Goal: Information Seeking & Learning: Learn about a topic

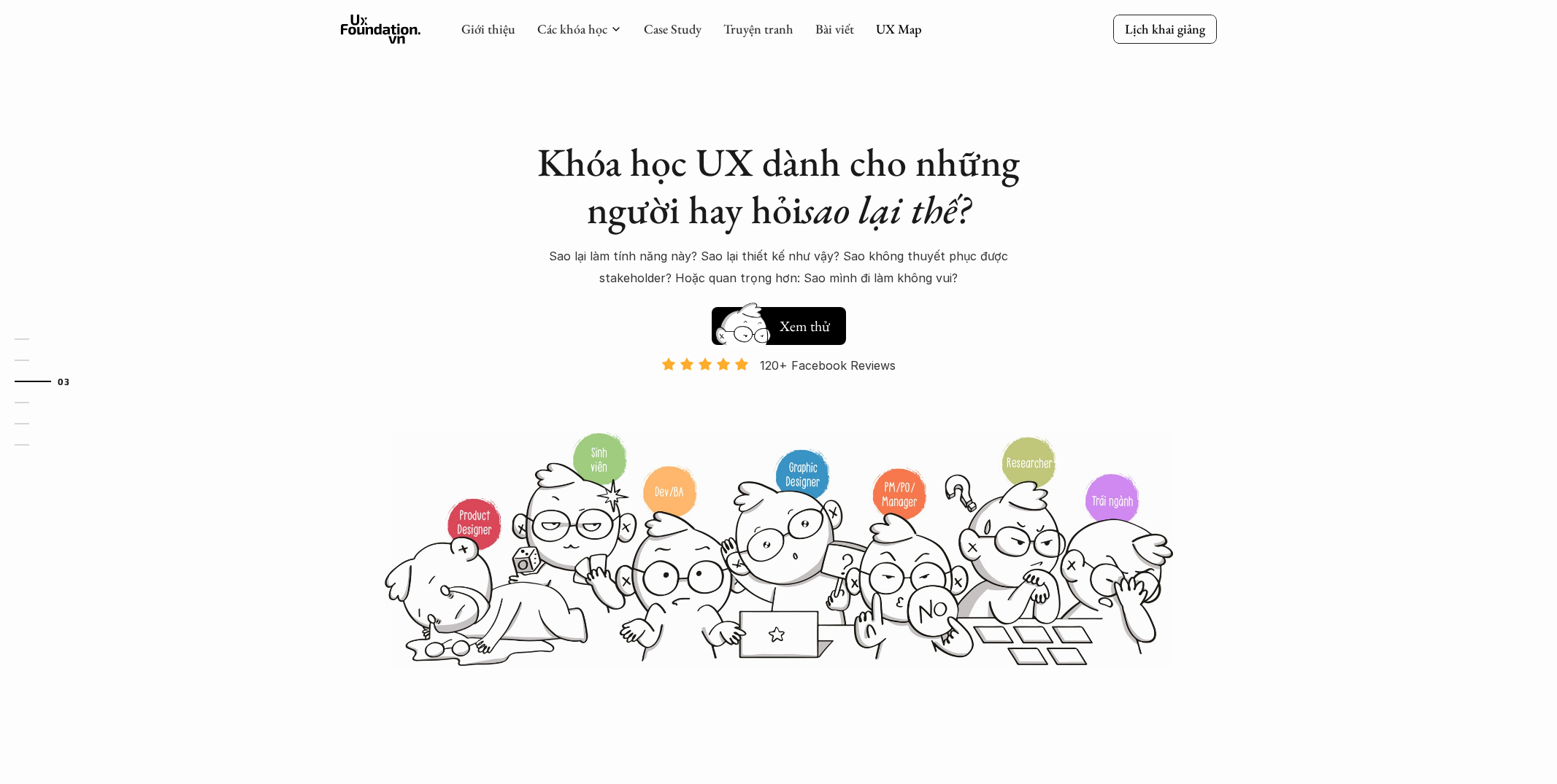
scroll to position [1419, 0]
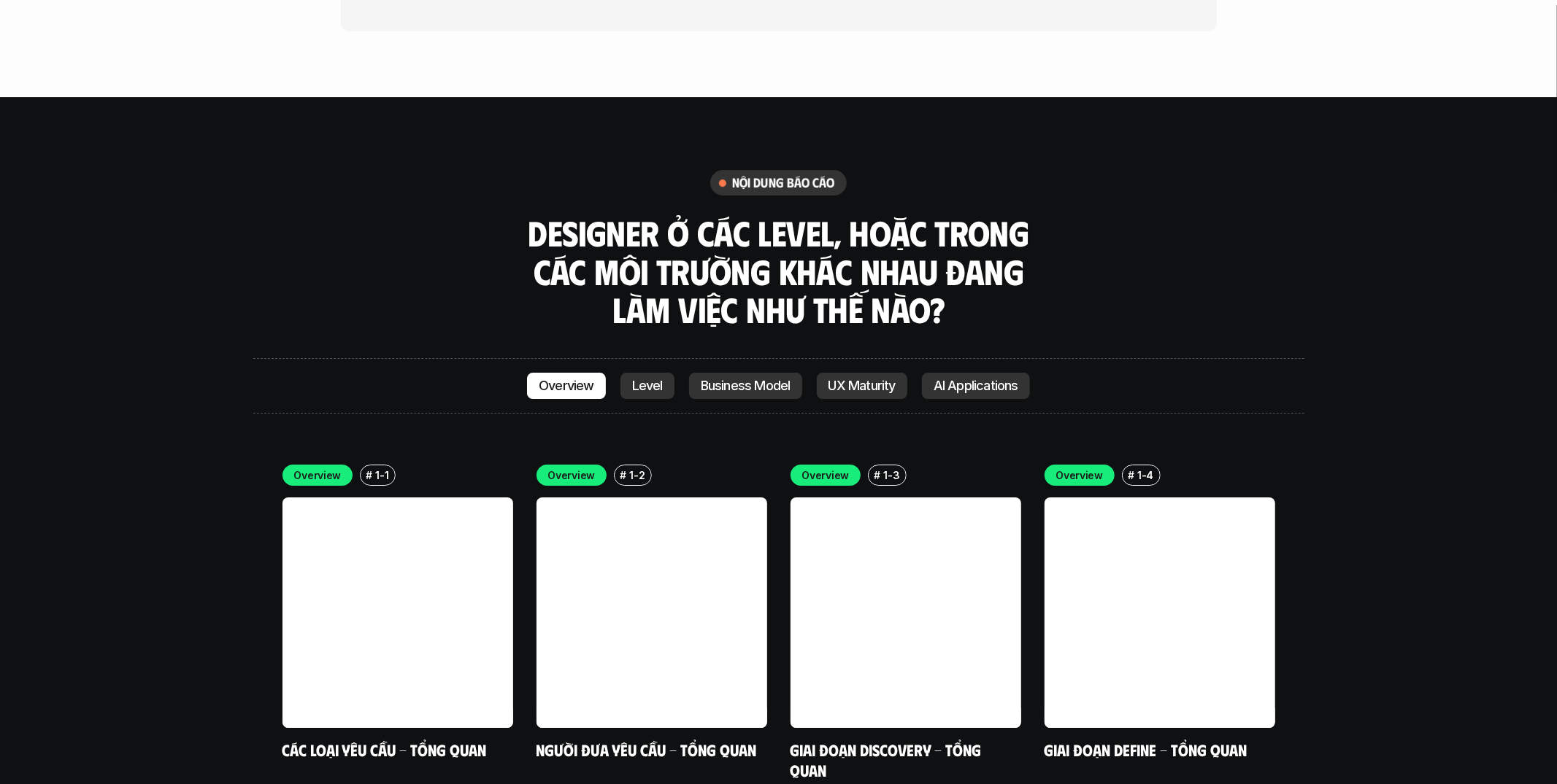
scroll to position [4410, 0]
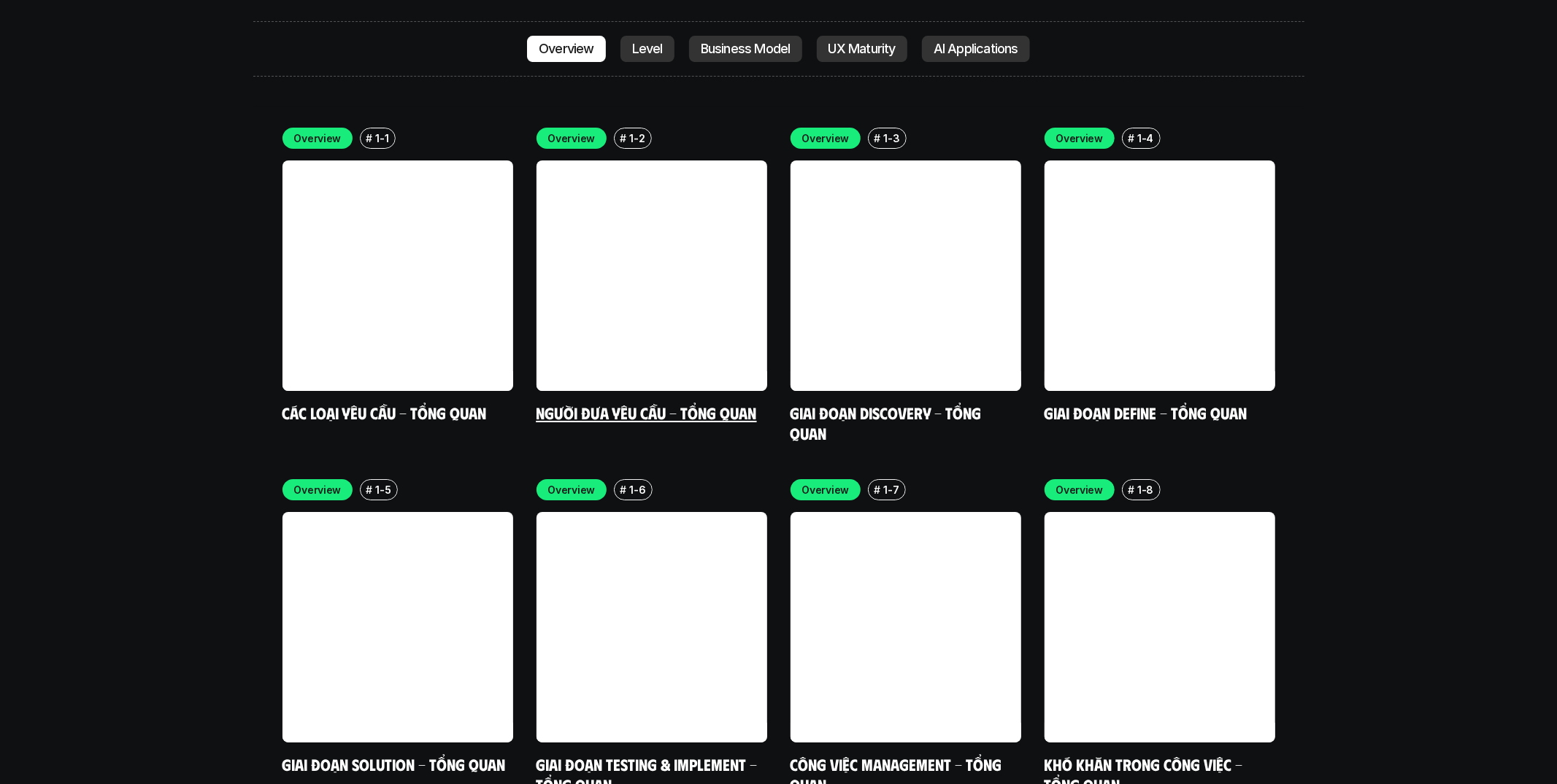
click at [578, 160] on link at bounding box center [651, 275] width 231 height 231
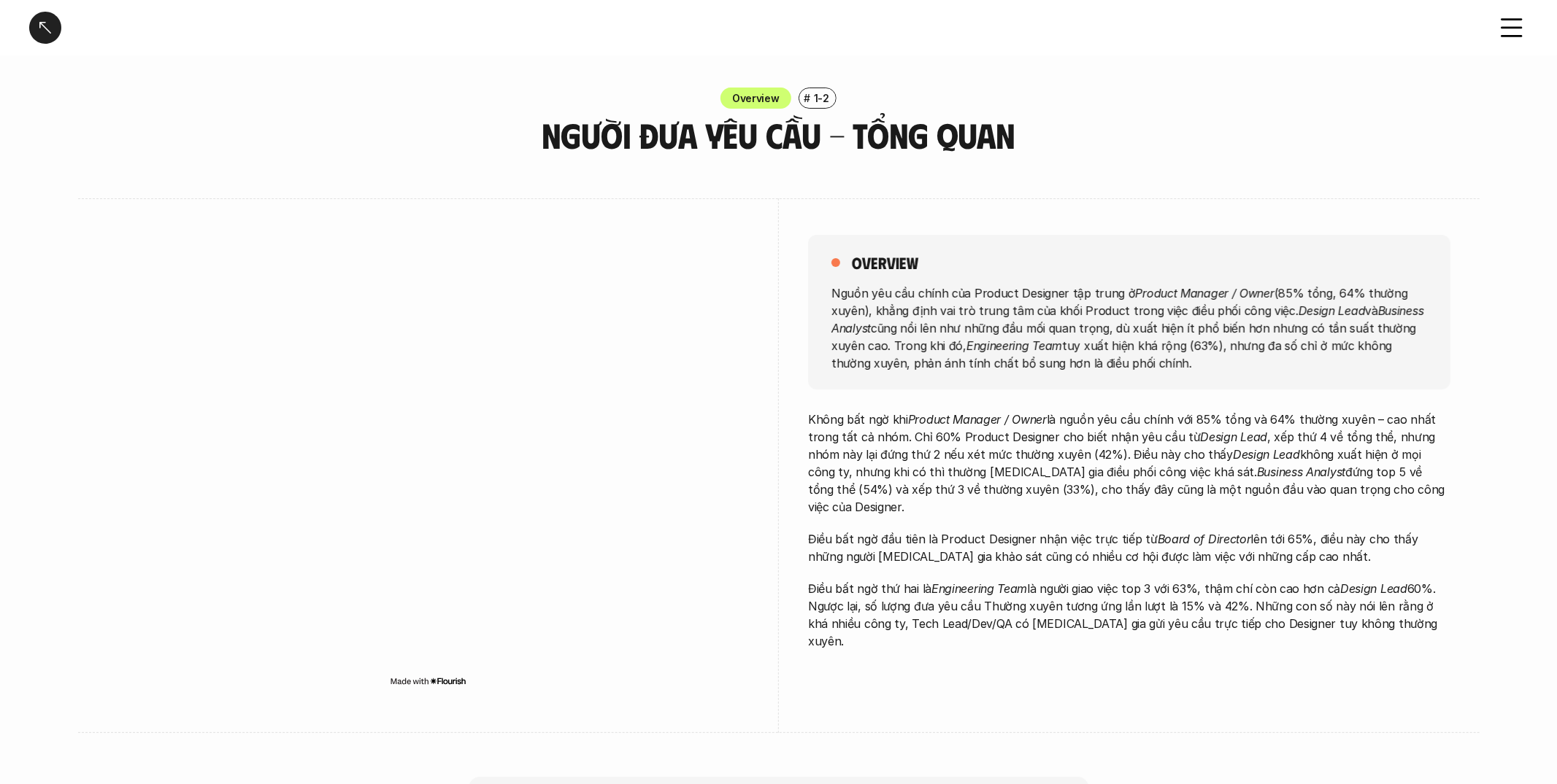
click at [41, 26] on div at bounding box center [44, 27] width 32 height 32
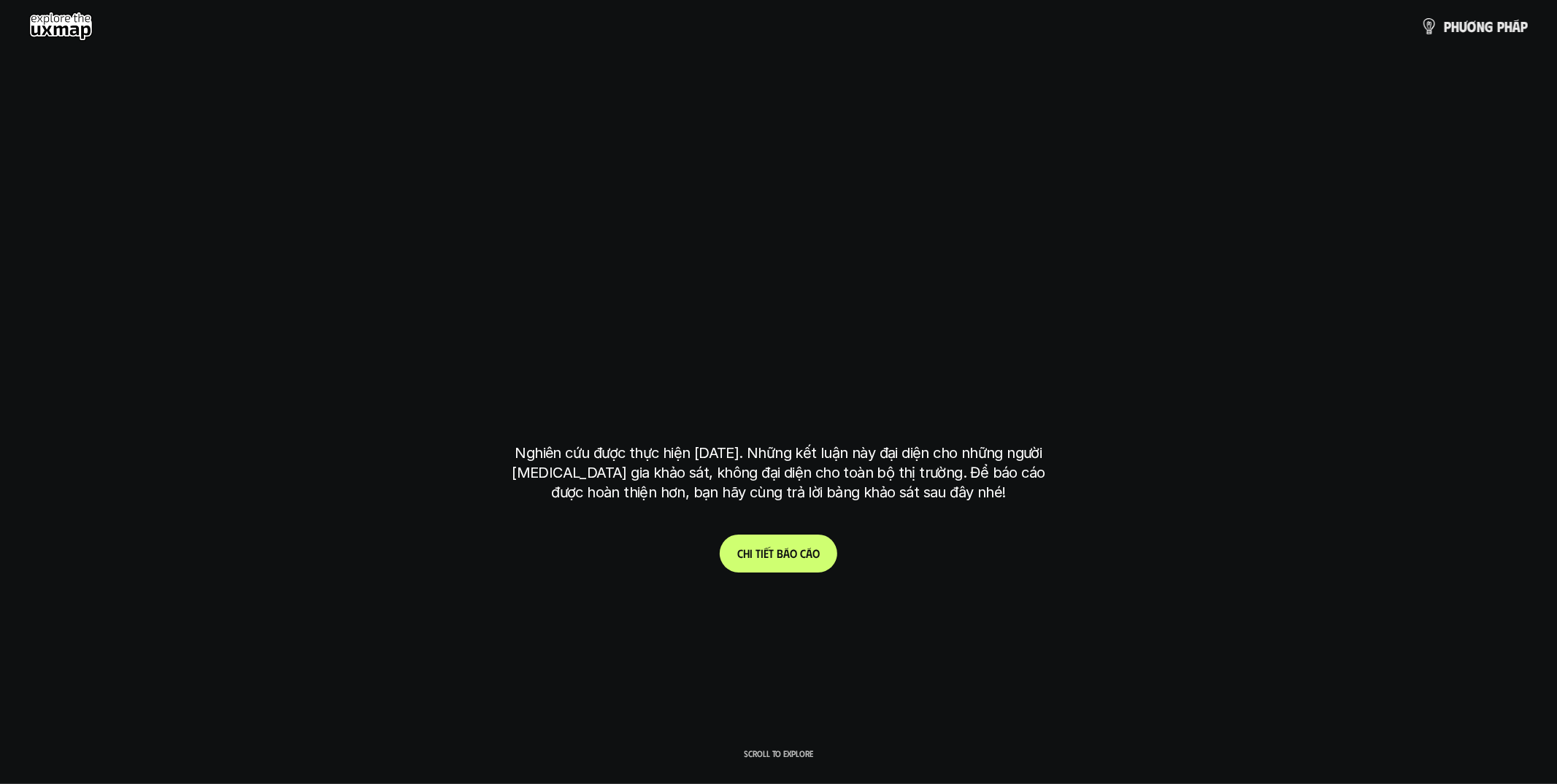
scroll to position [4297, 0]
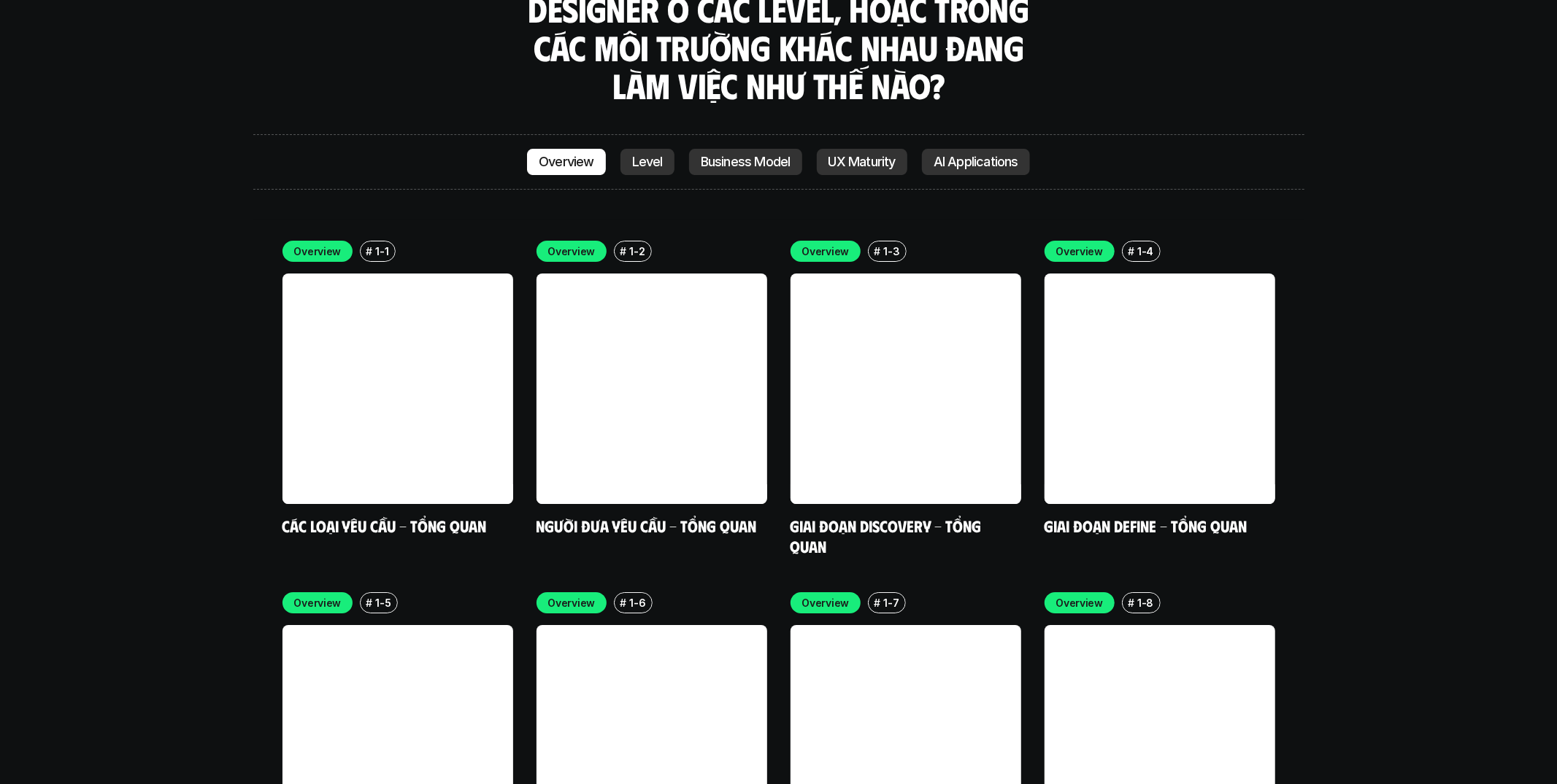
click at [641, 155] on p "Level" at bounding box center [648, 162] width 31 height 14
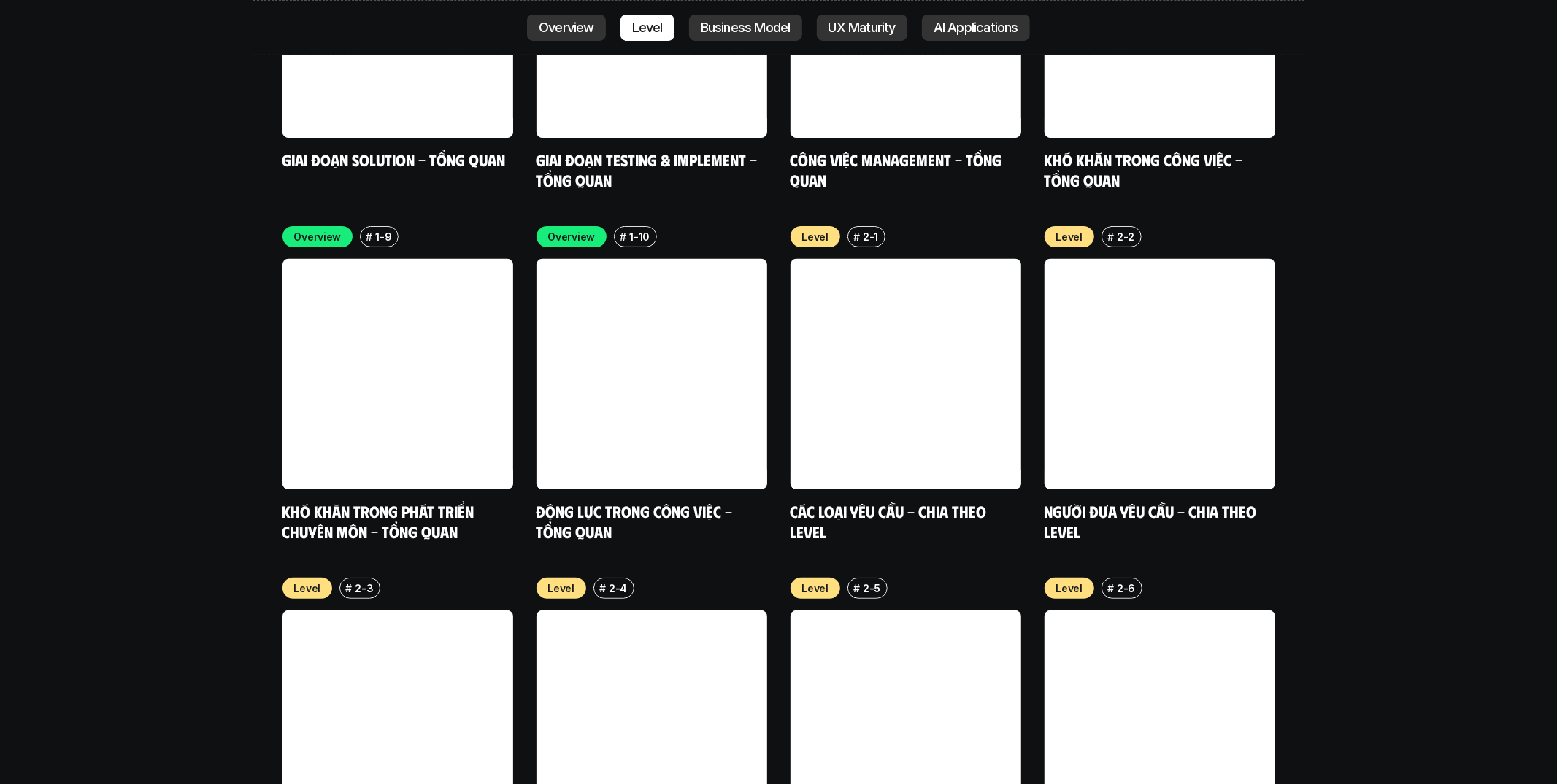
click at [565, 33] on p "Overview" at bounding box center [565, 28] width 55 height 14
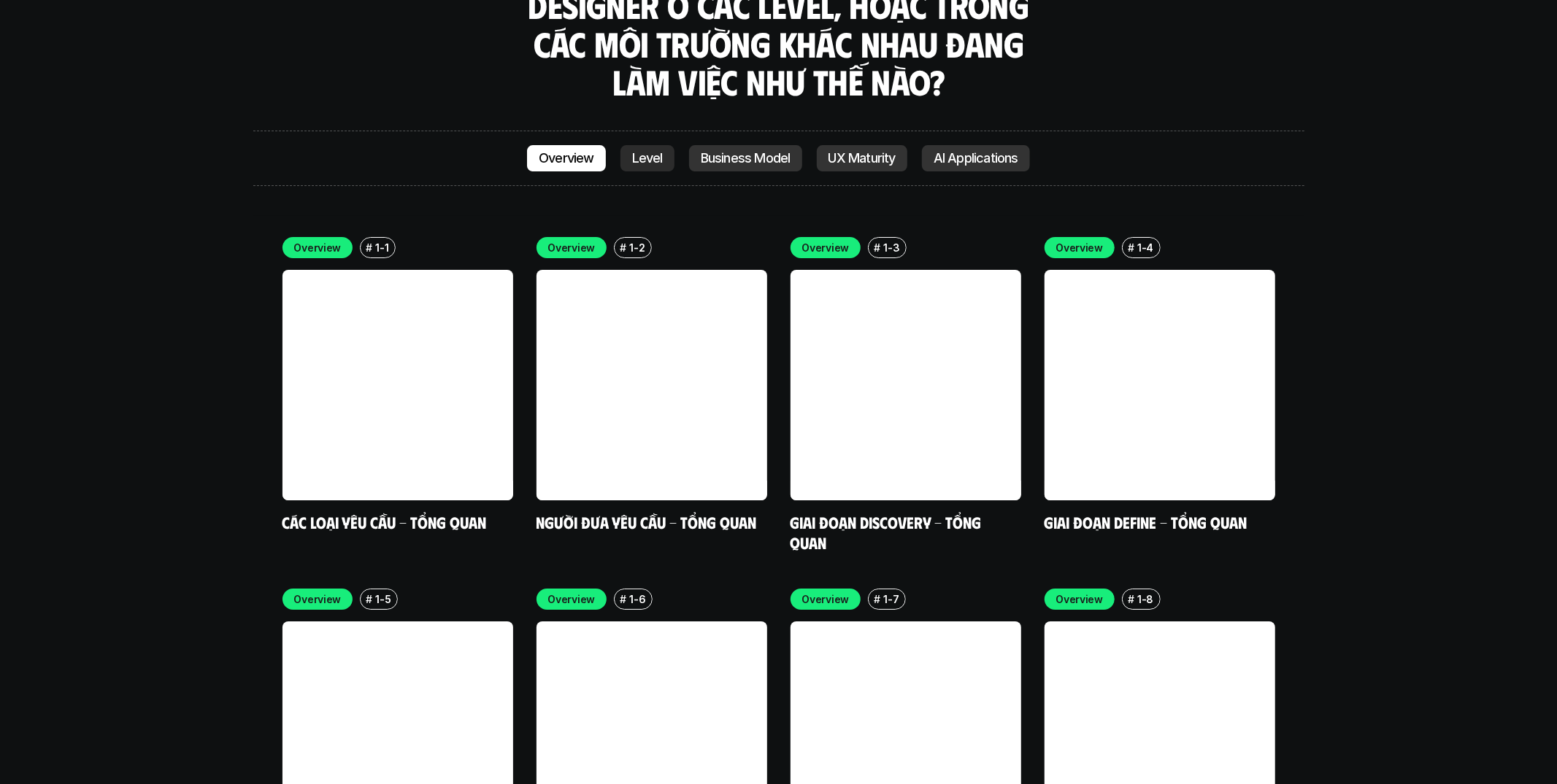
scroll to position [4297, 0]
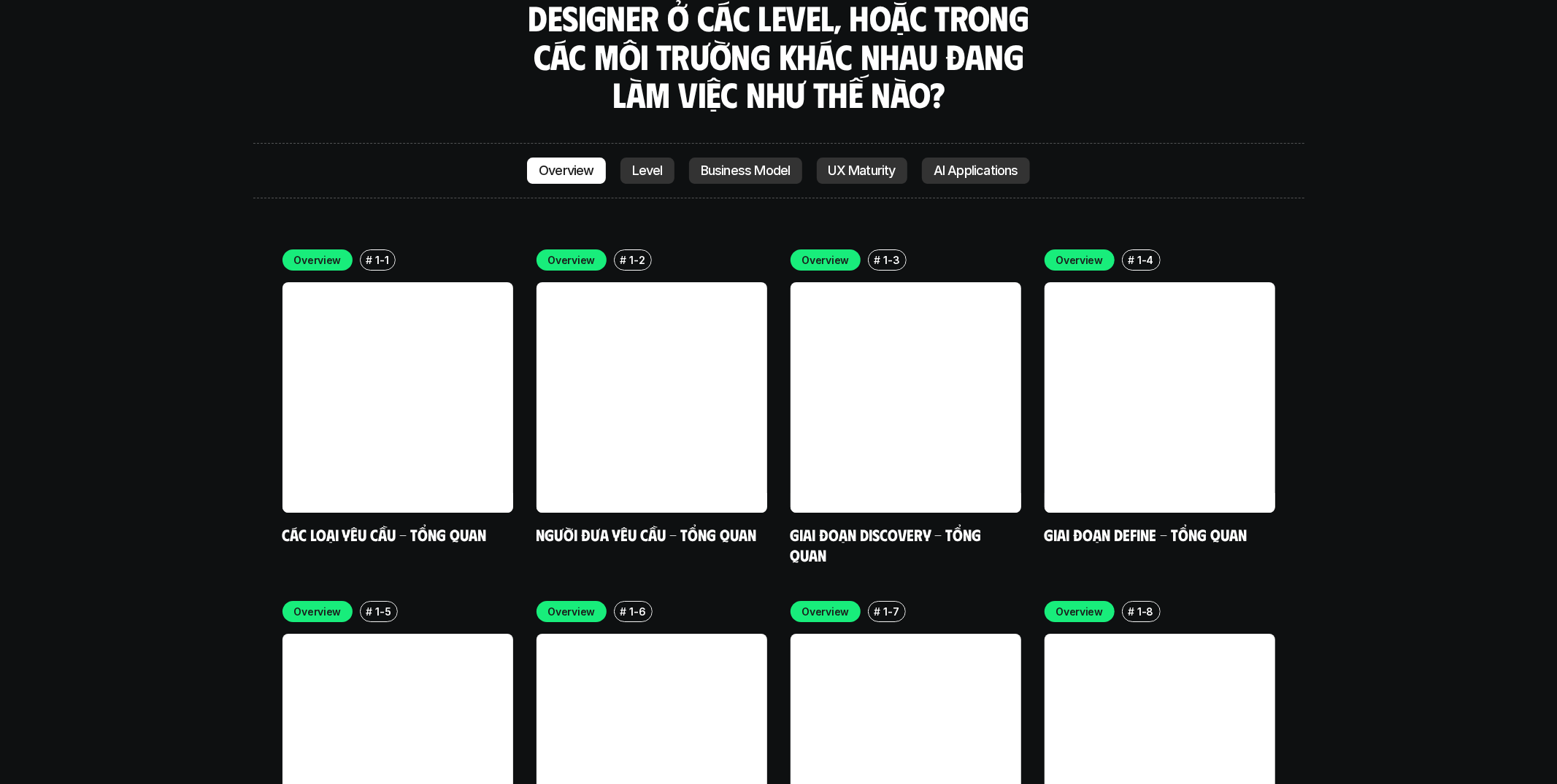
scroll to position [4287, 0]
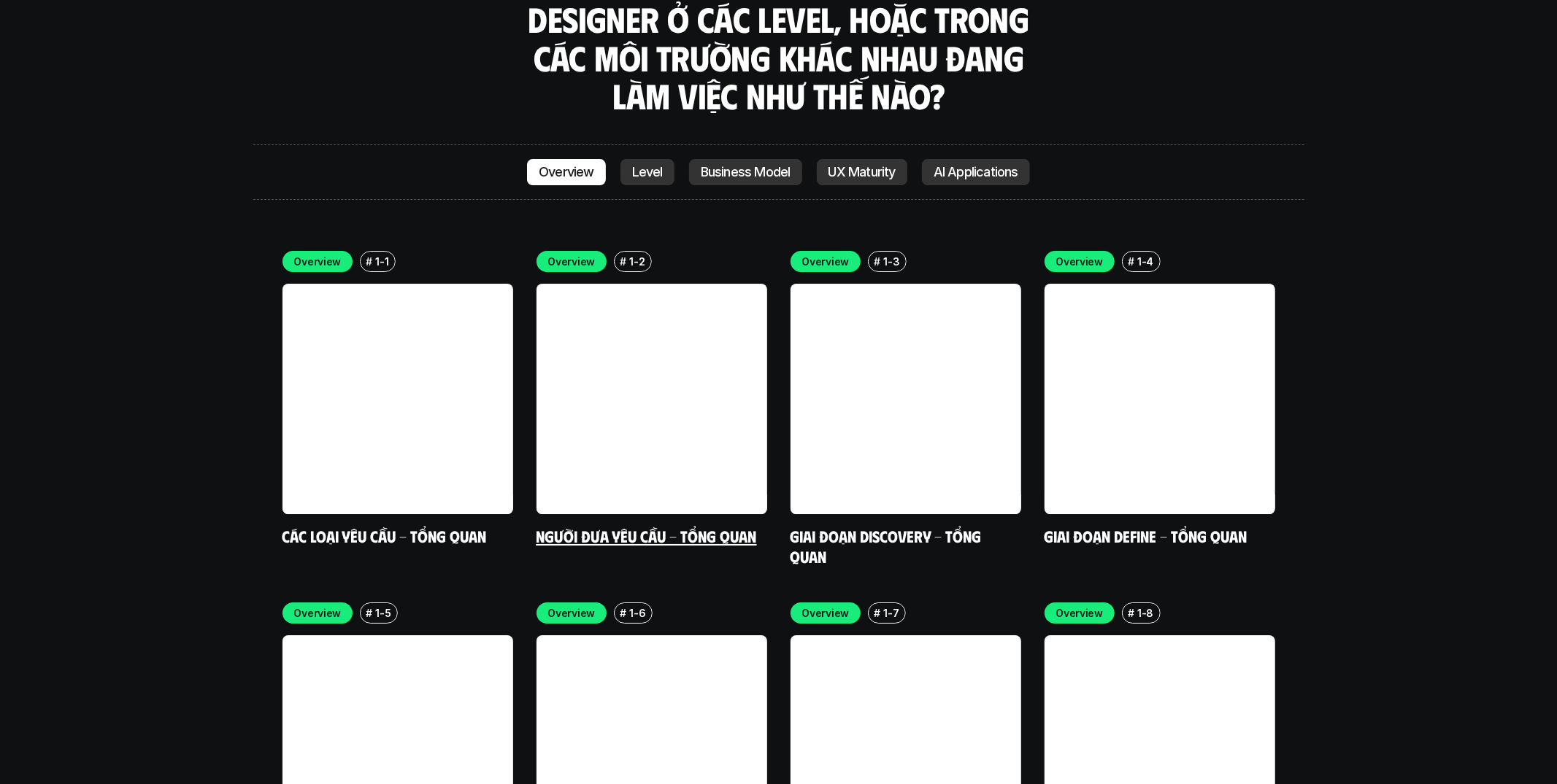
click at [708, 335] on link at bounding box center [651, 399] width 231 height 231
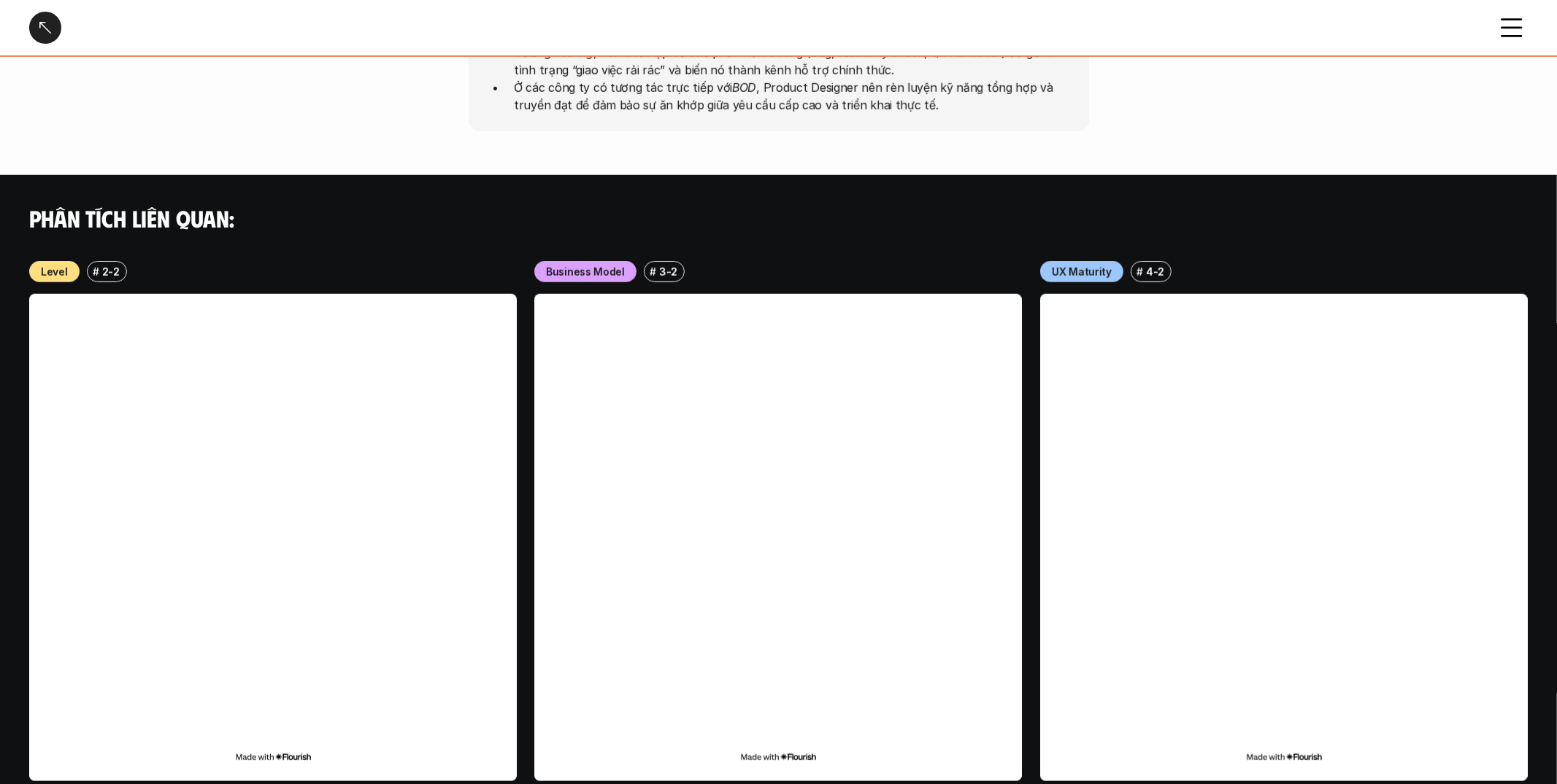
scroll to position [1084, 0]
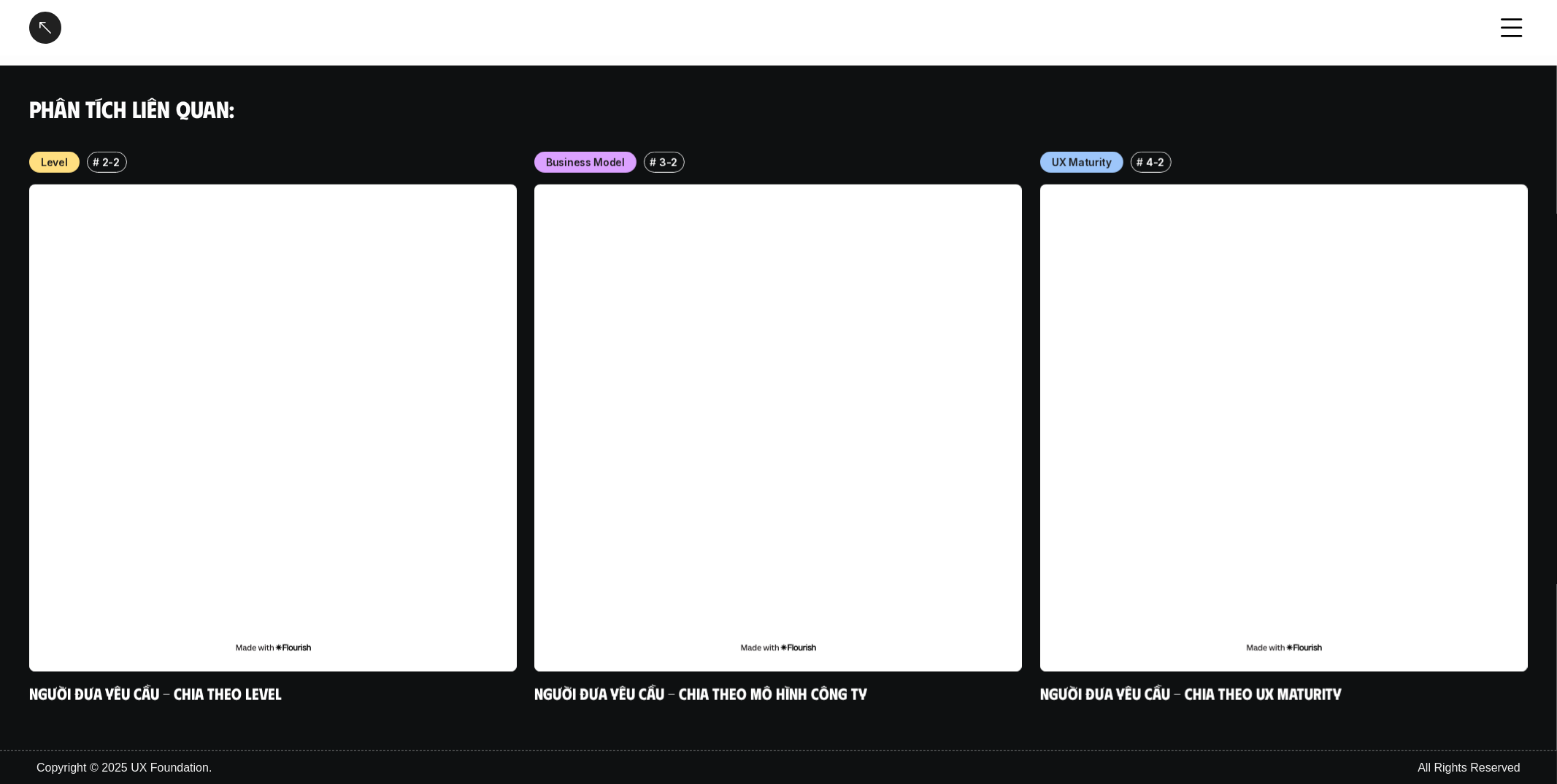
click at [46, 24] on div at bounding box center [44, 27] width 32 height 32
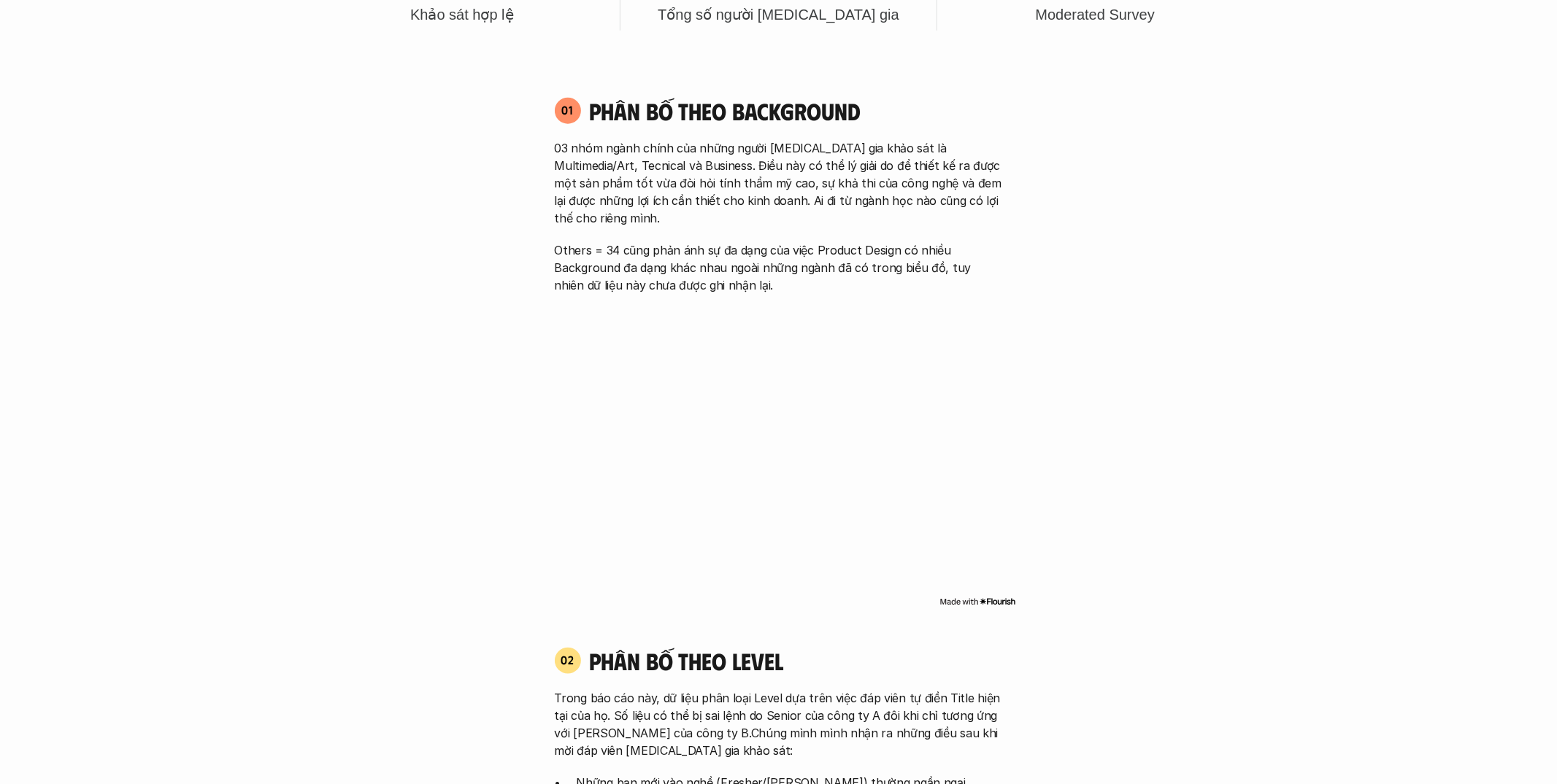
scroll to position [4297, 0]
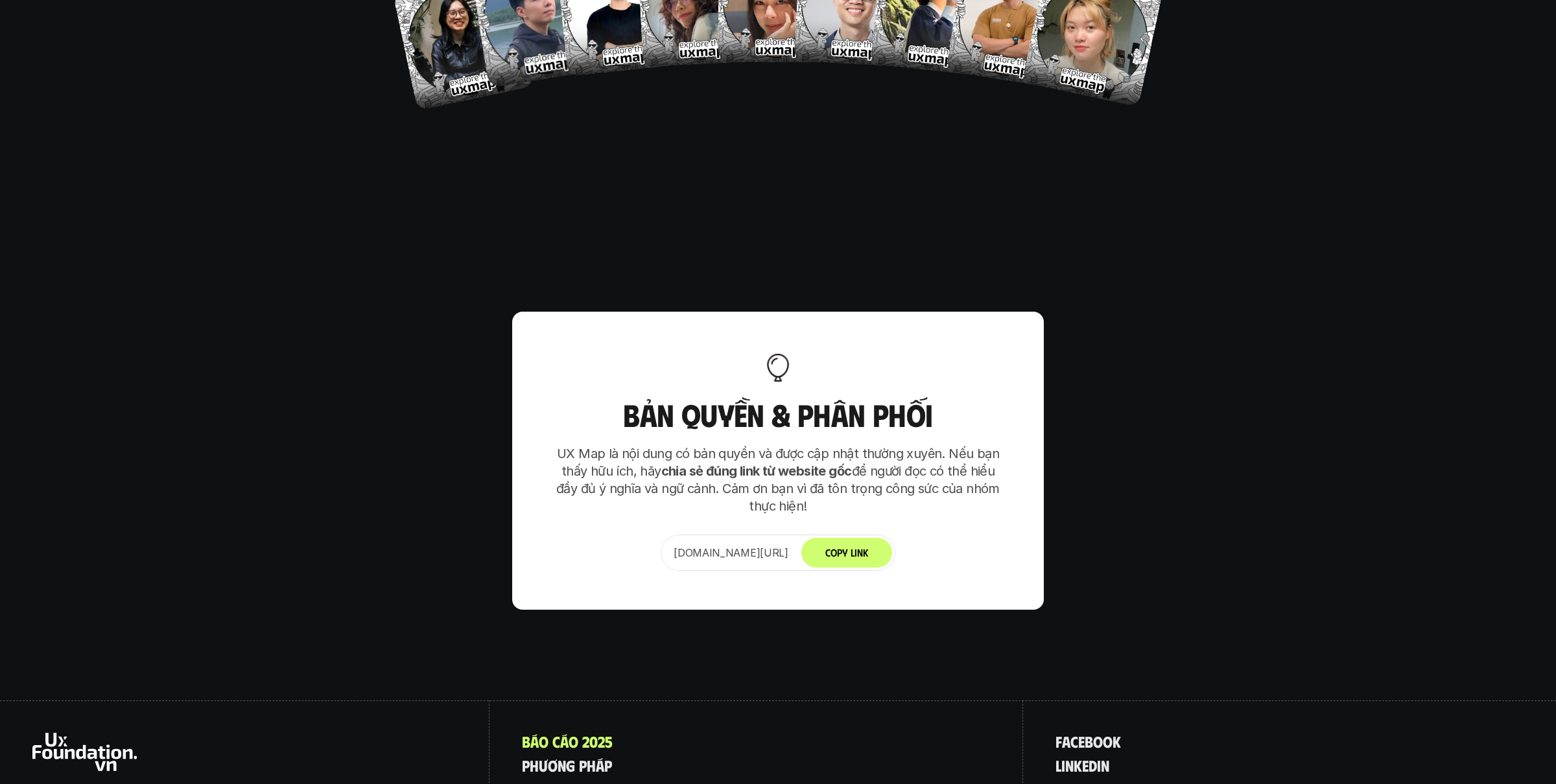
scroll to position [8056, 0]
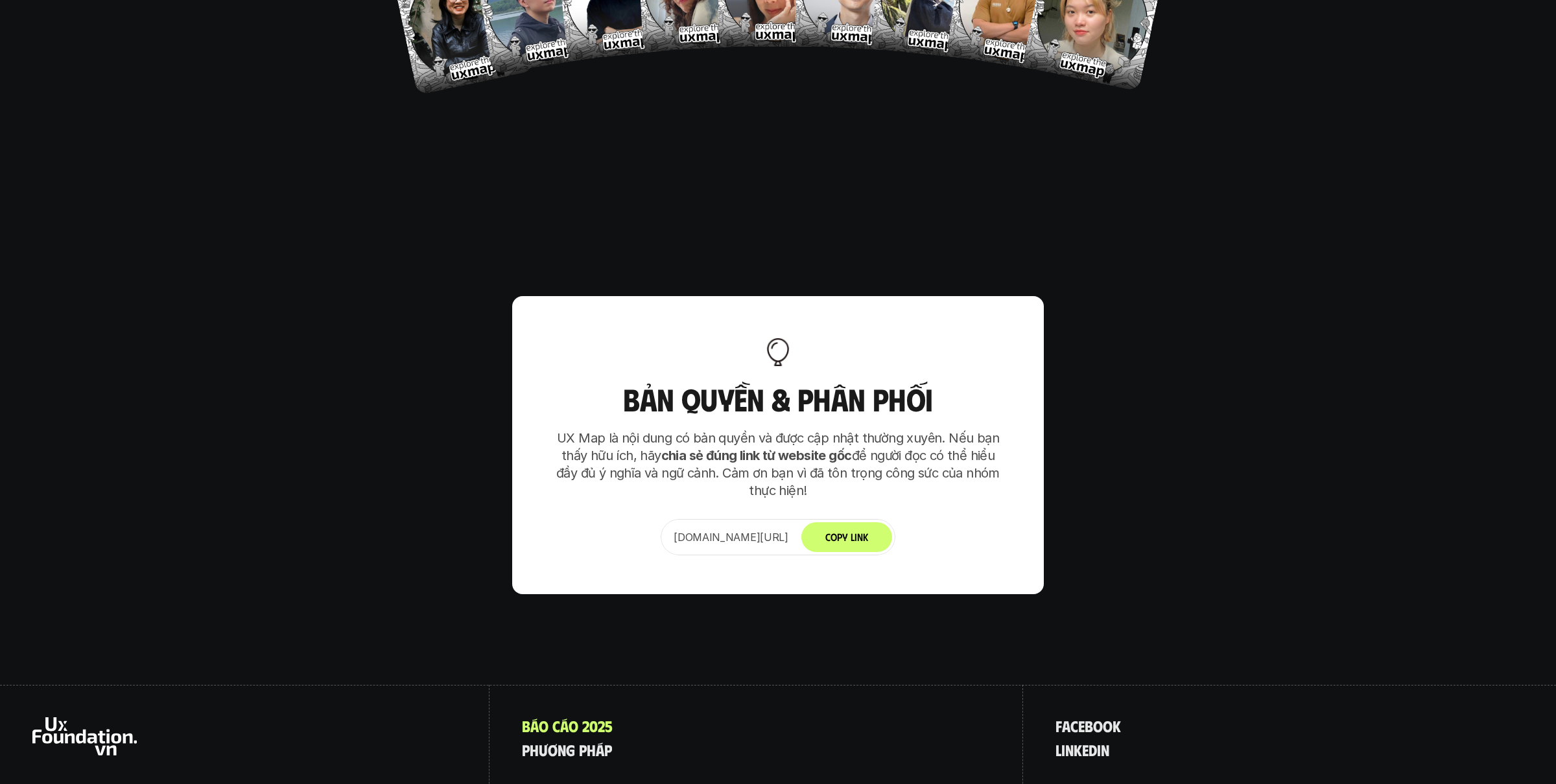
click at [100, 696] on icon at bounding box center [84, 737] width 104 height 39
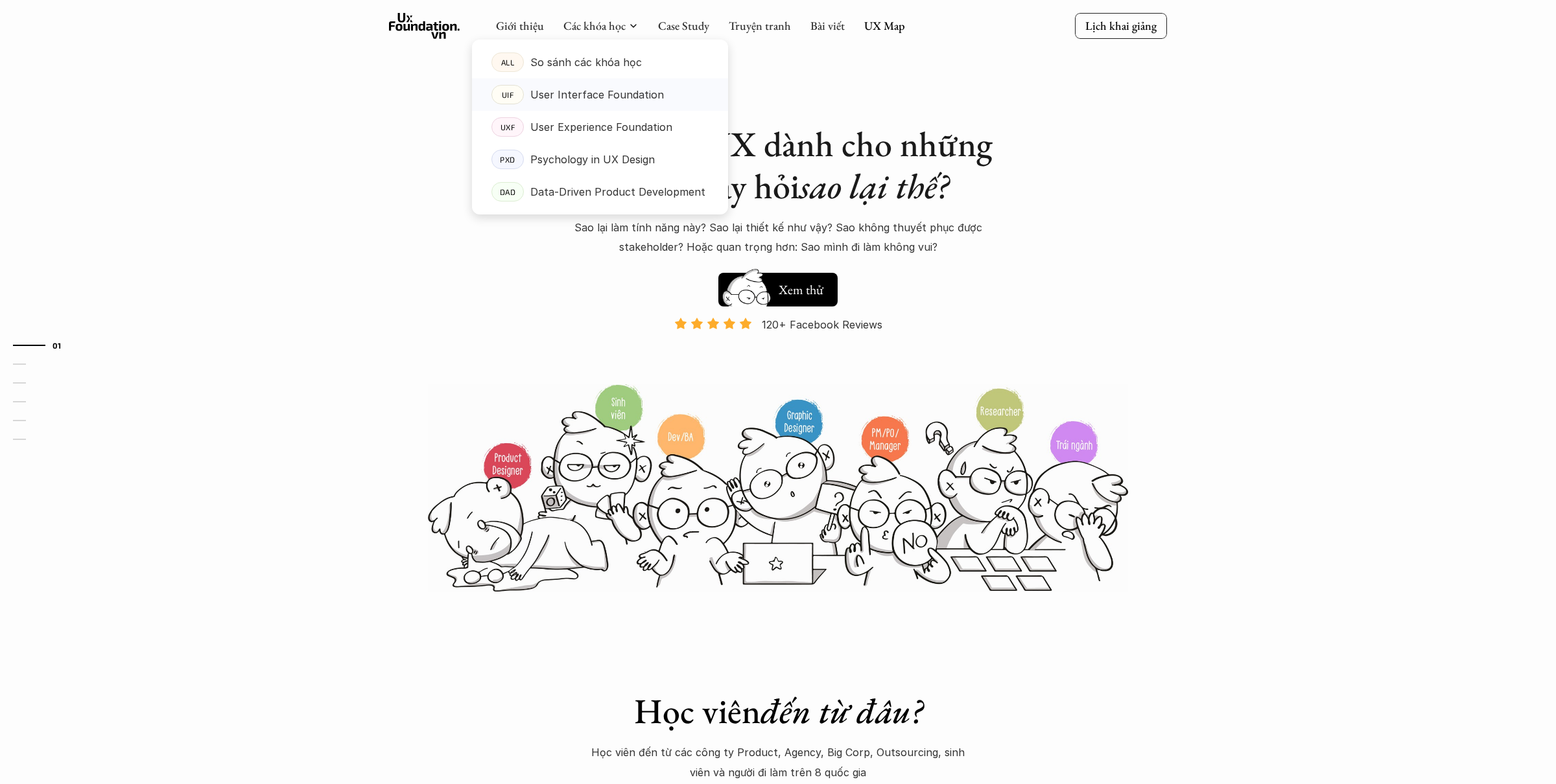
click at [560, 91] on p "User Interface Foundation" at bounding box center [597, 95] width 133 height 19
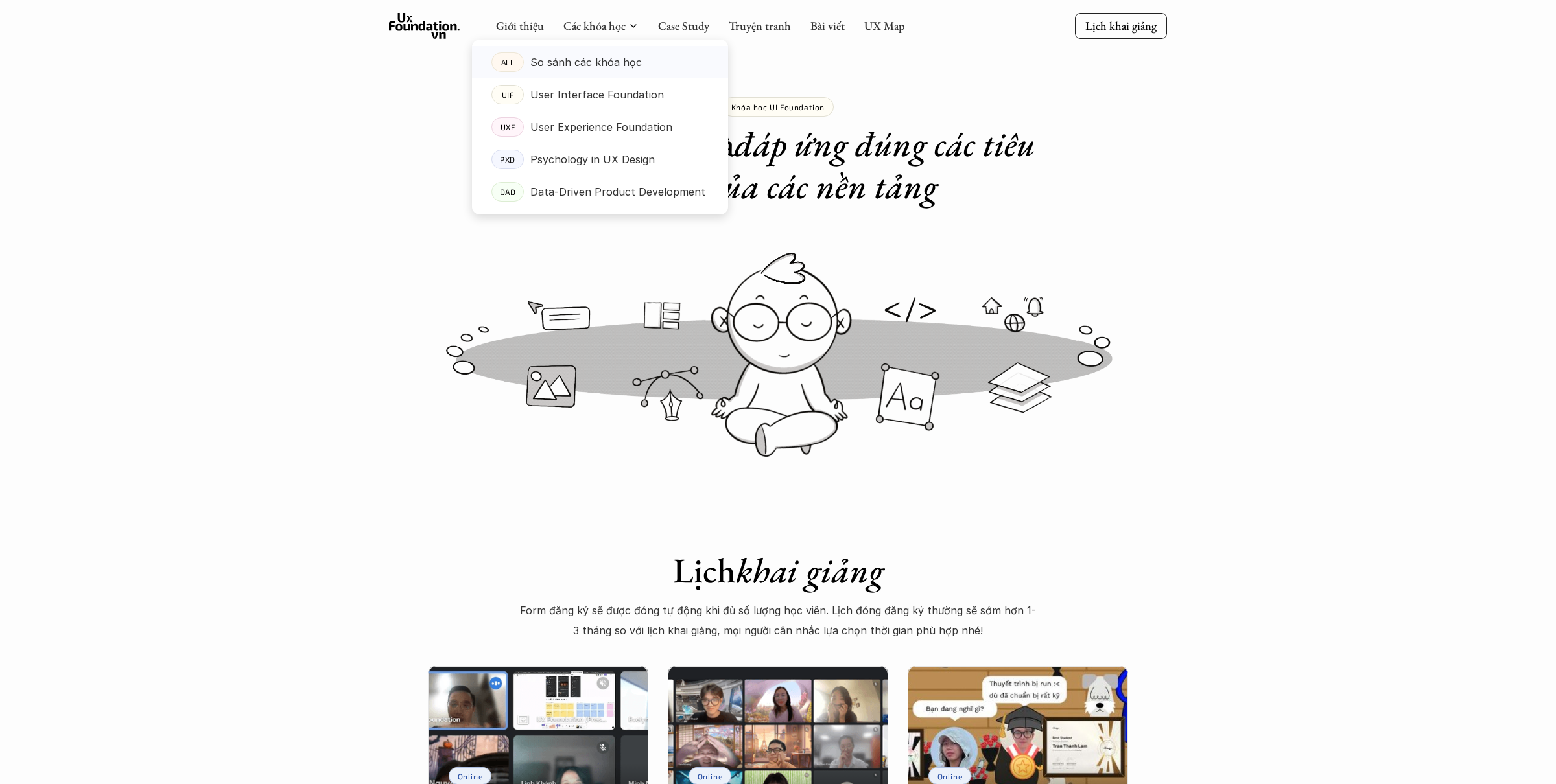
click at [572, 58] on p "So sánh các khóa học" at bounding box center [586, 62] width 112 height 19
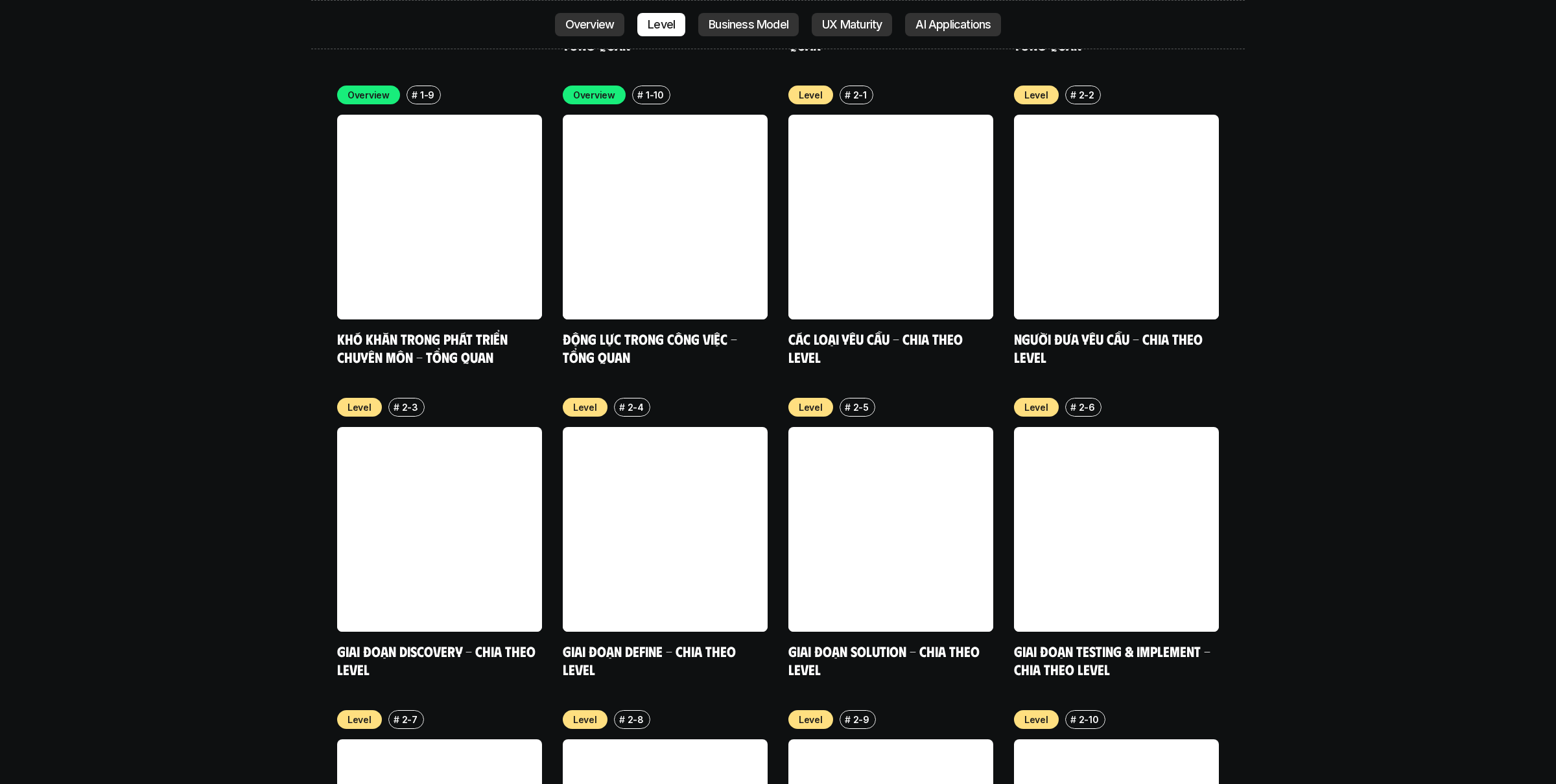
scroll to position [4657, 0]
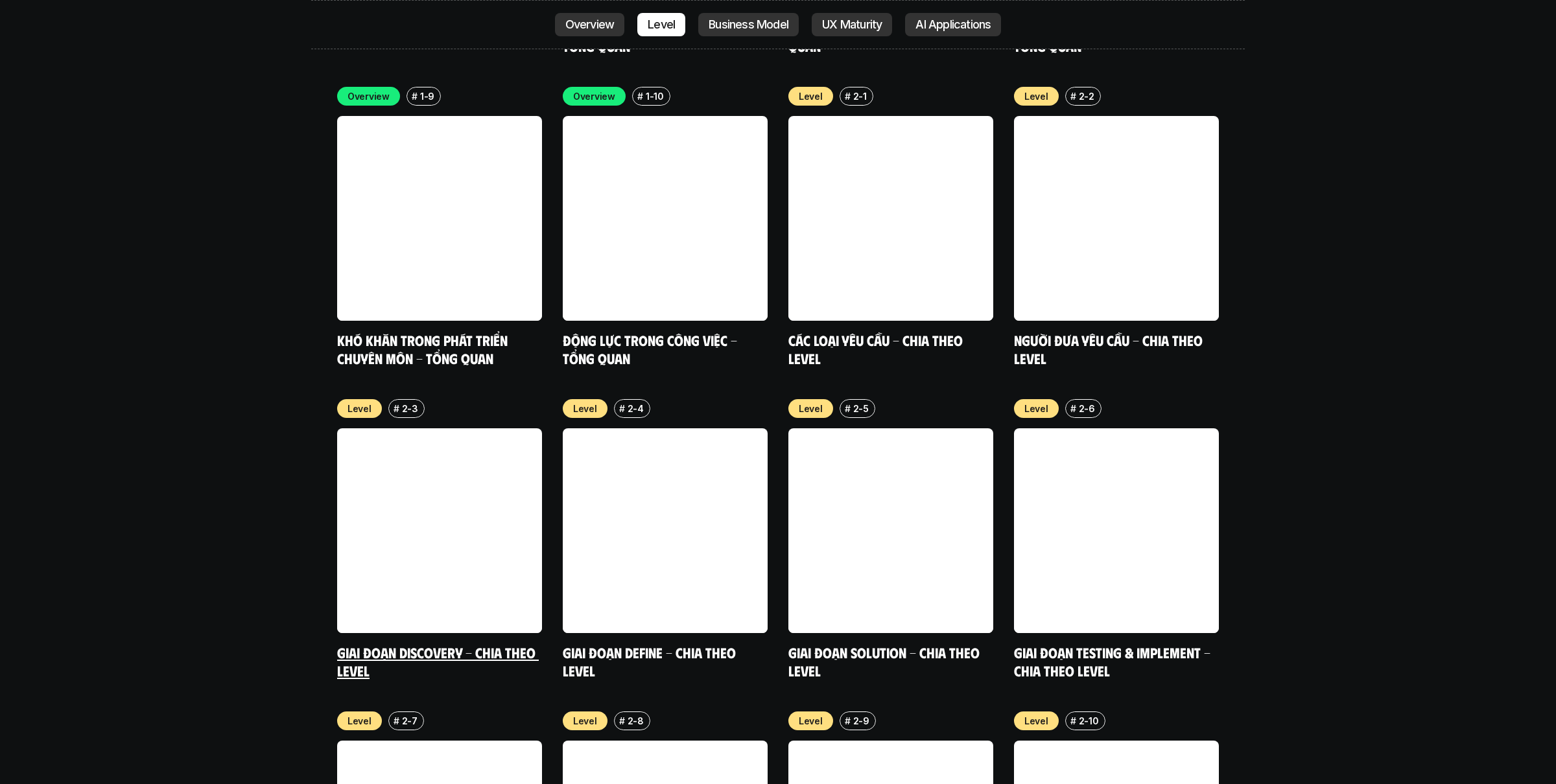
click at [366, 428] on link at bounding box center [440, 530] width 205 height 205
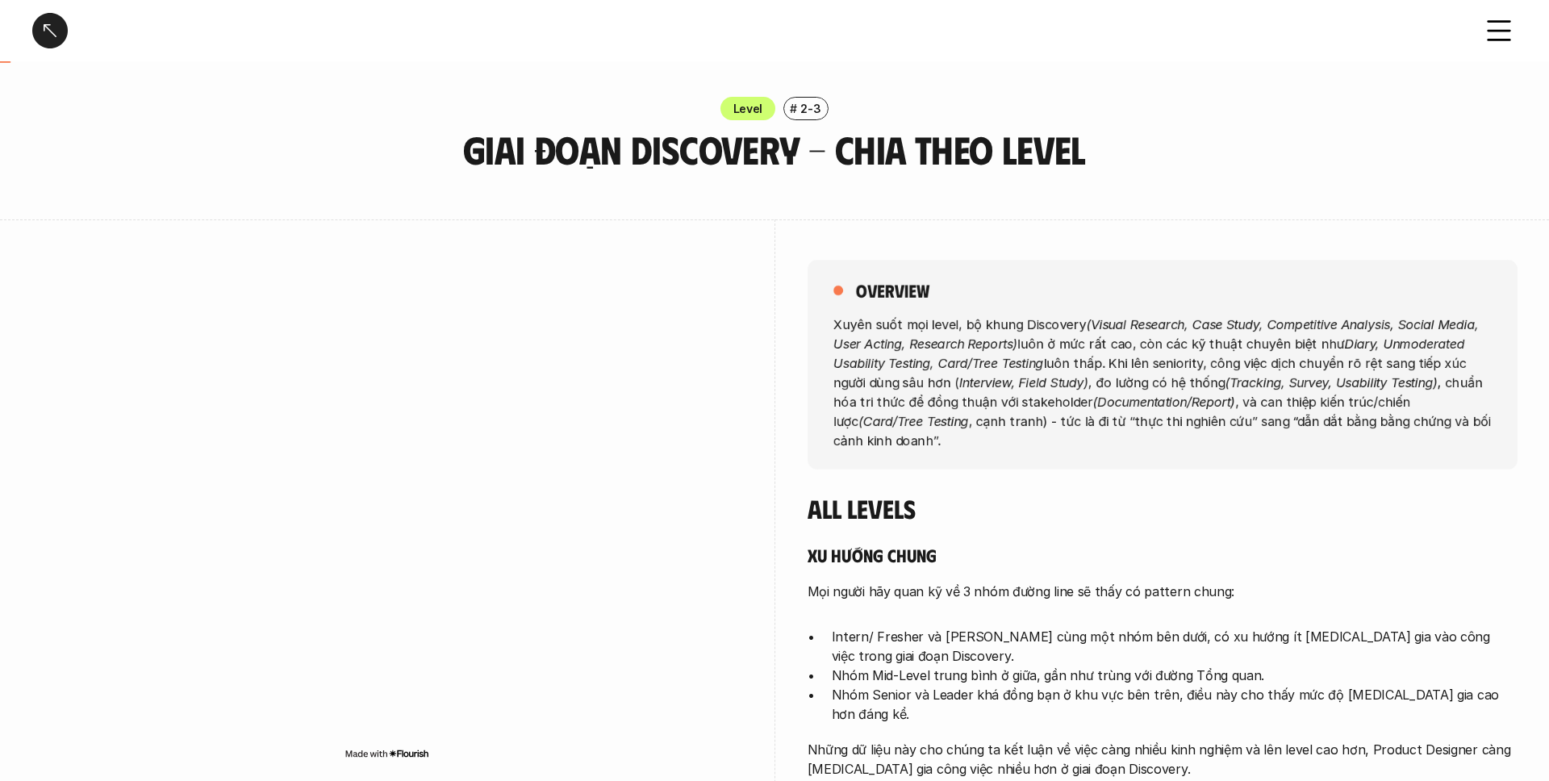
click at [759, 102] on p "Level" at bounding box center [748, 108] width 30 height 17
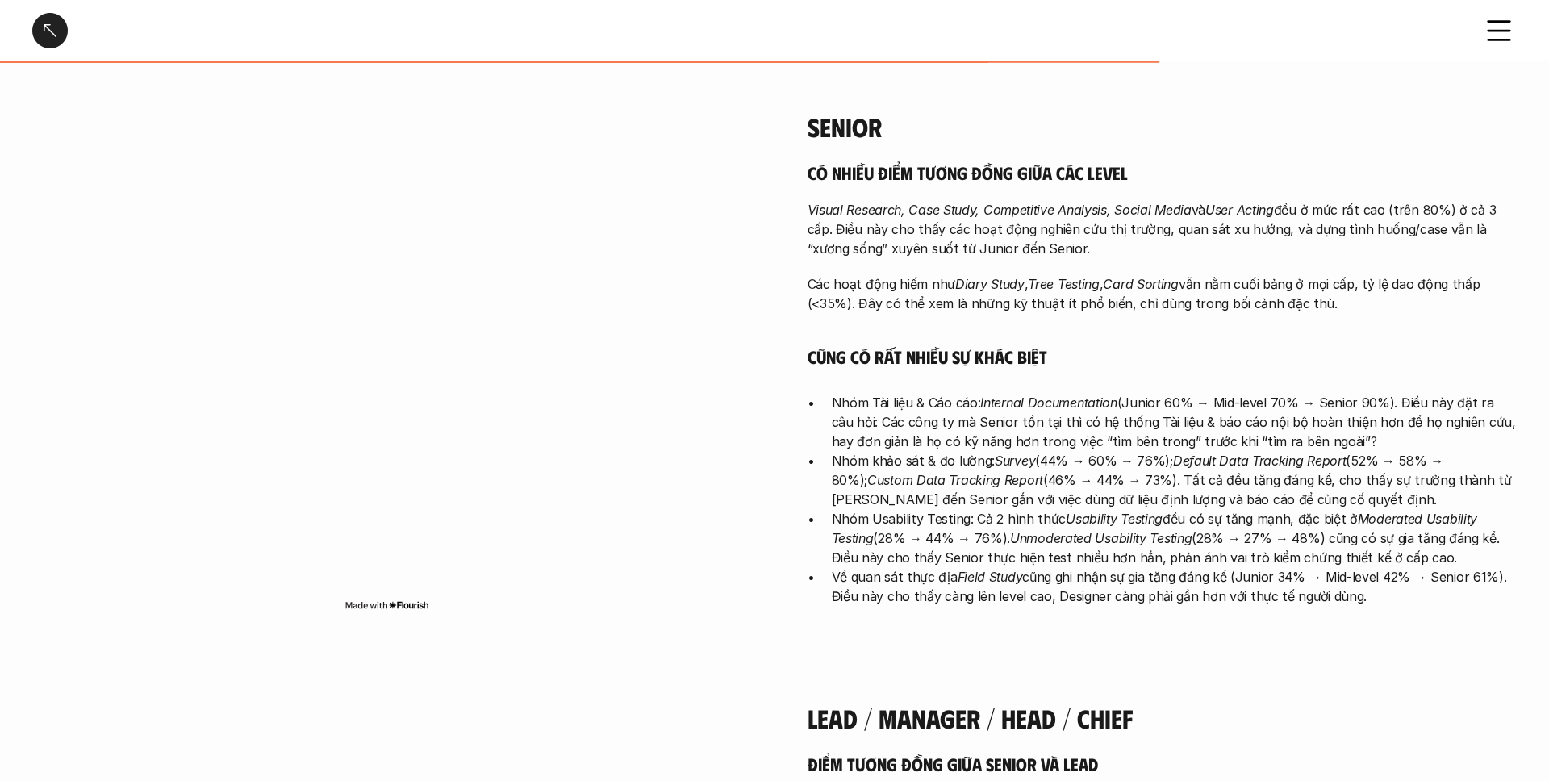
scroll to position [3081, 0]
